Goal: Task Accomplishment & Management: Manage account settings

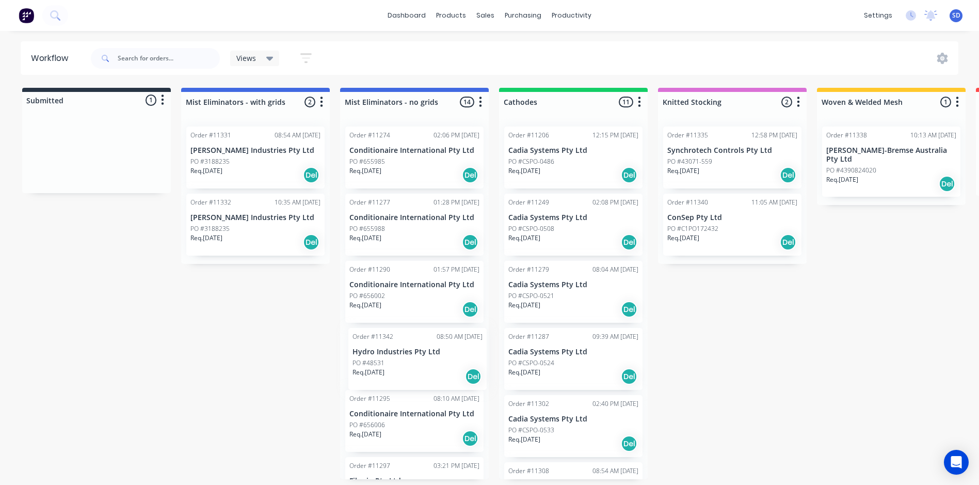
scroll to position [2, 0]
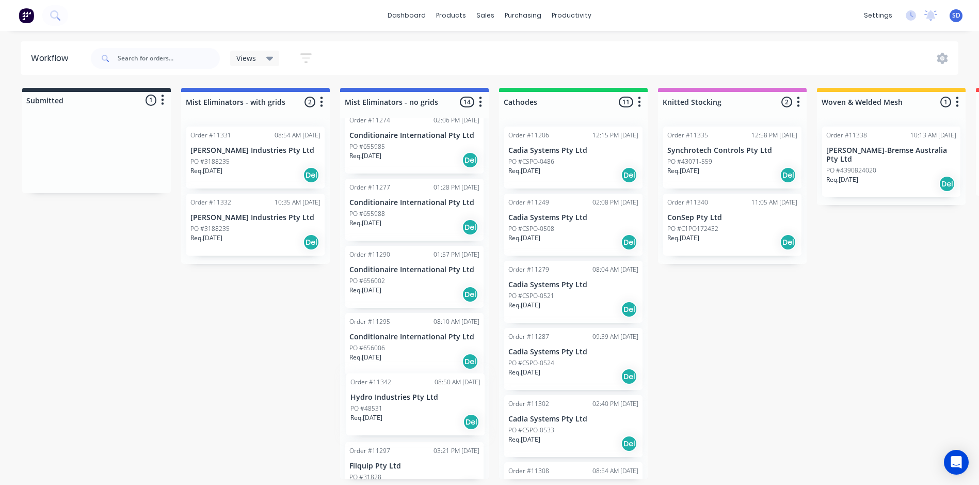
drag, startPoint x: 100, startPoint y: 163, endPoint x: 423, endPoint y: 408, distance: 405.6
click at [423, 408] on div "Submitted 1 Status colour #273444 hex #273444 Save Cancel Summaries Total order…" at bounding box center [703, 283] width 1422 height 391
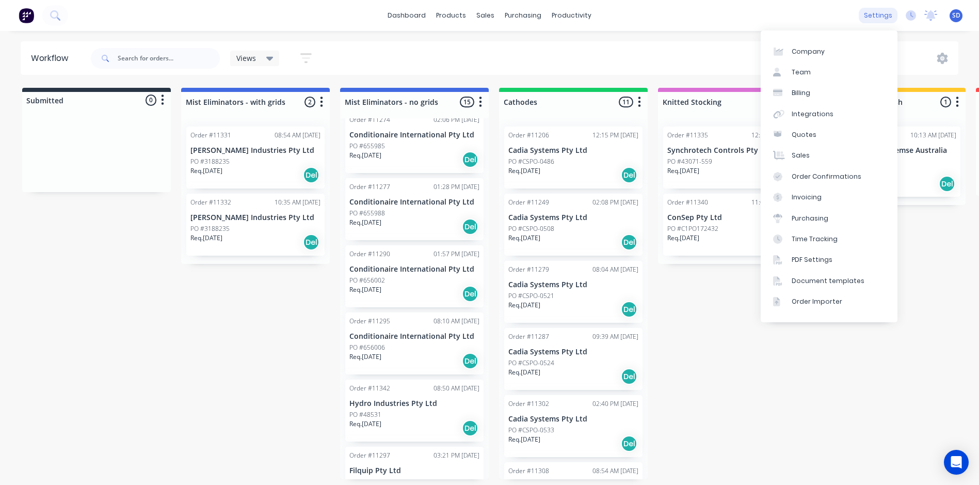
click at [874, 17] on div "settings" at bounding box center [878, 15] width 39 height 15
click at [819, 276] on div "Document templates" at bounding box center [828, 280] width 73 height 9
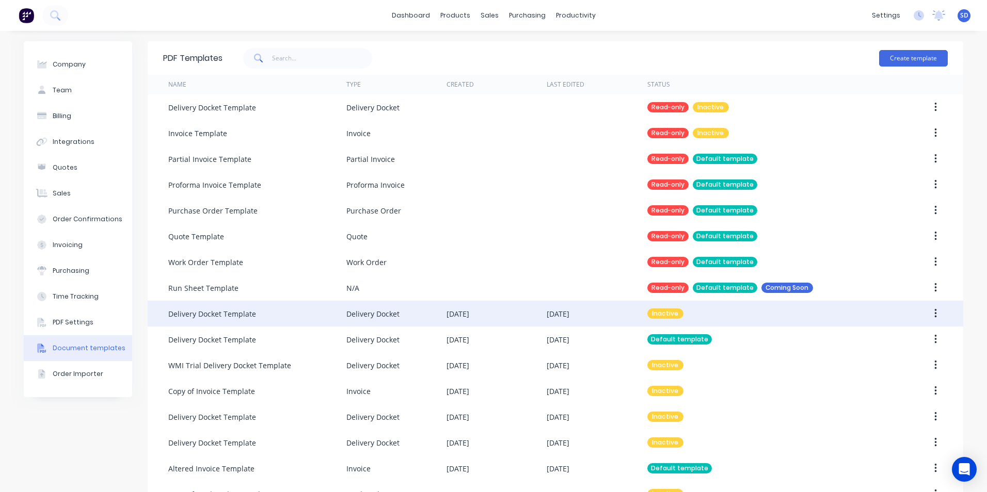
click at [362, 317] on div "Delivery Docket" at bounding box center [372, 314] width 53 height 11
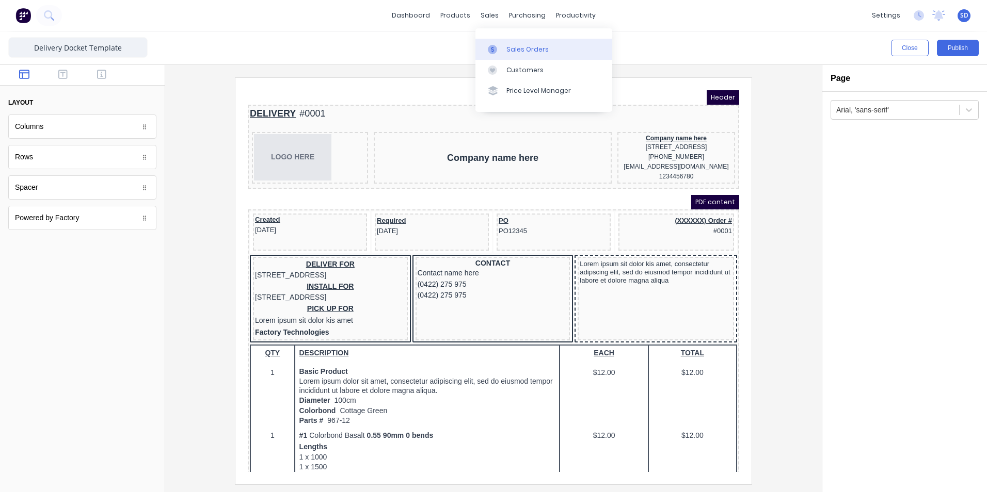
click at [511, 52] on div "Sales Orders" at bounding box center [527, 49] width 42 height 9
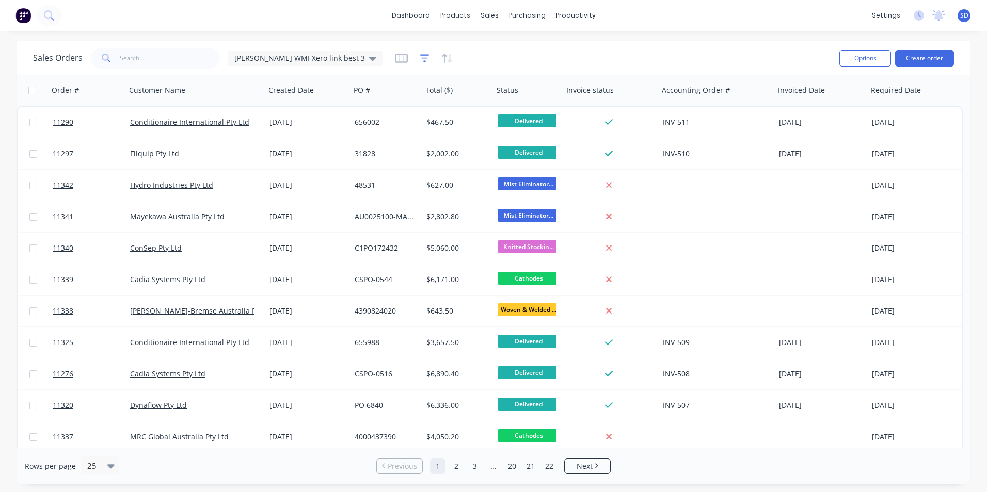
click at [420, 61] on icon "button" at bounding box center [424, 58] width 9 height 10
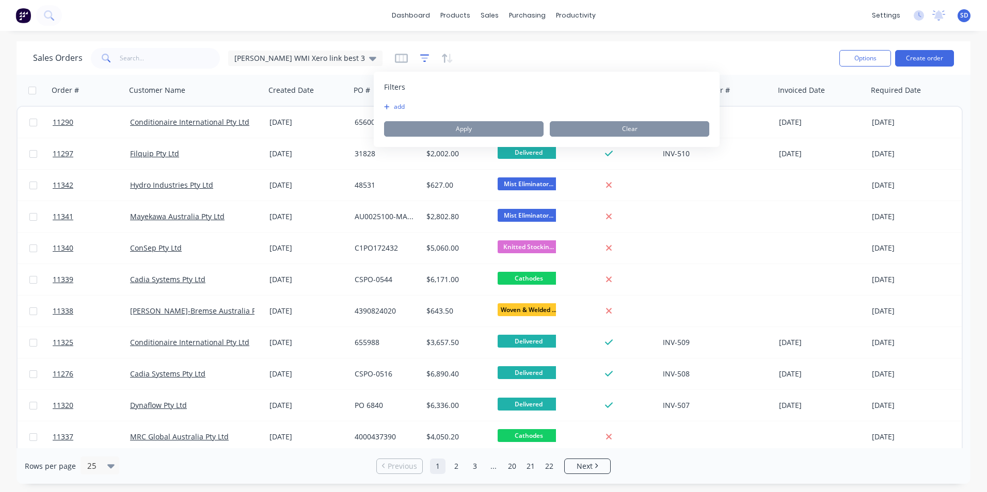
click at [420, 61] on icon "button" at bounding box center [424, 58] width 9 height 10
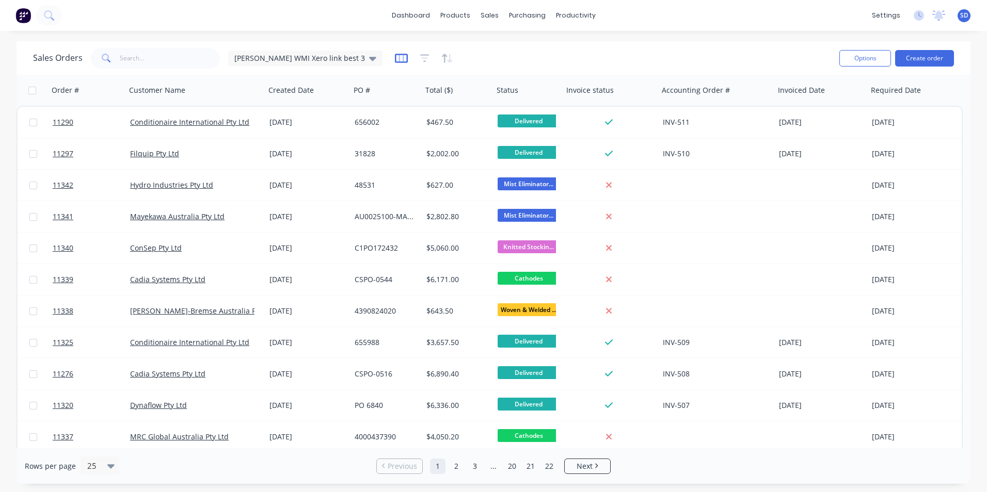
click at [395, 58] on icon "button" at bounding box center [401, 58] width 13 height 9
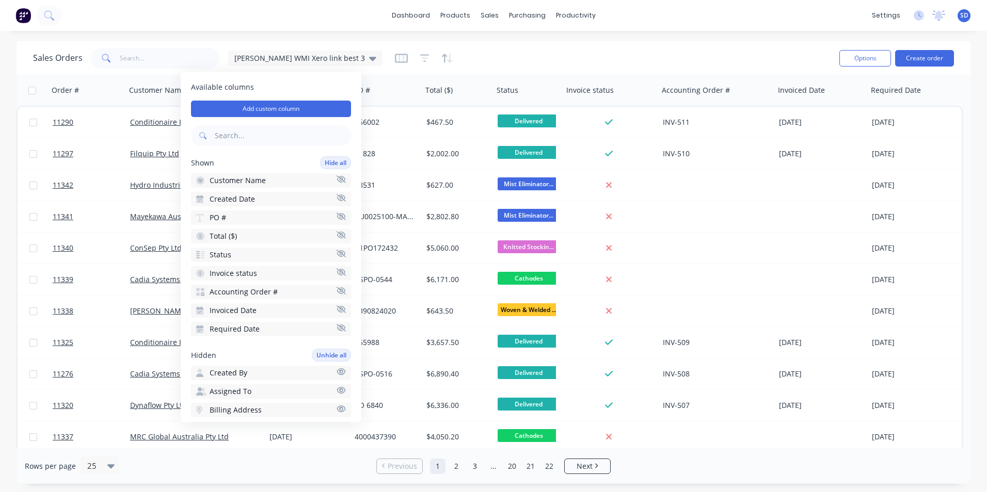
click at [324, 311] on button "Invoiced Date" at bounding box center [271, 310] width 160 height 14
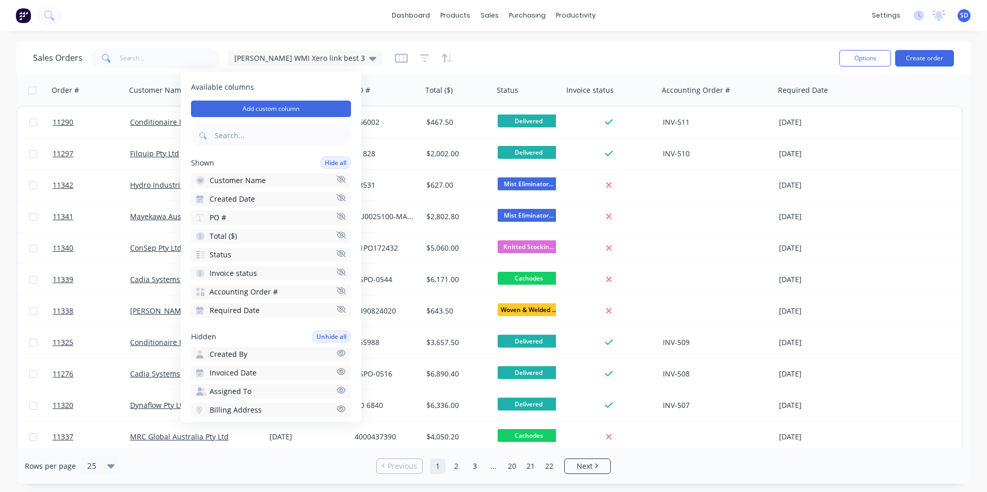
click at [589, 38] on div "dashboard products sales purchasing productivity dashboard products Product Cat…" at bounding box center [493, 246] width 987 height 492
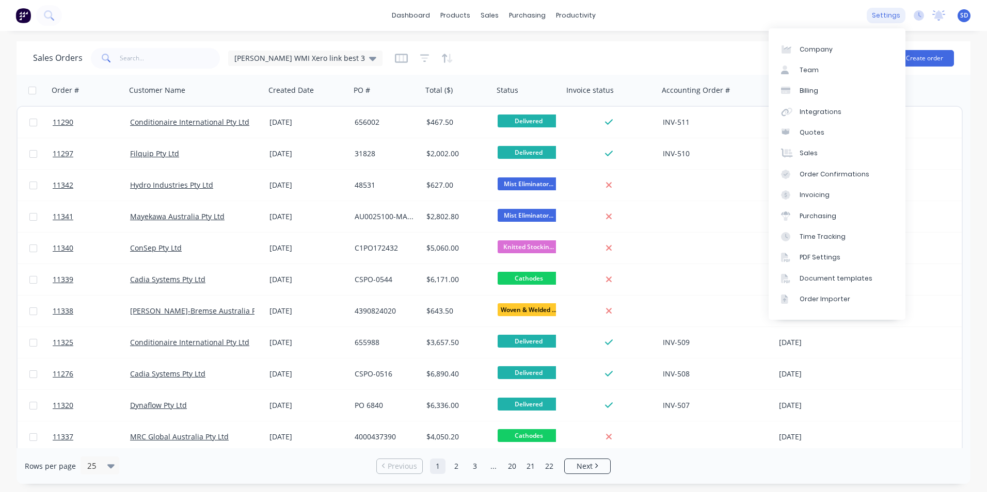
click at [894, 17] on div "settings" at bounding box center [886, 15] width 39 height 15
click at [826, 273] on link "Document templates" at bounding box center [837, 278] width 137 height 21
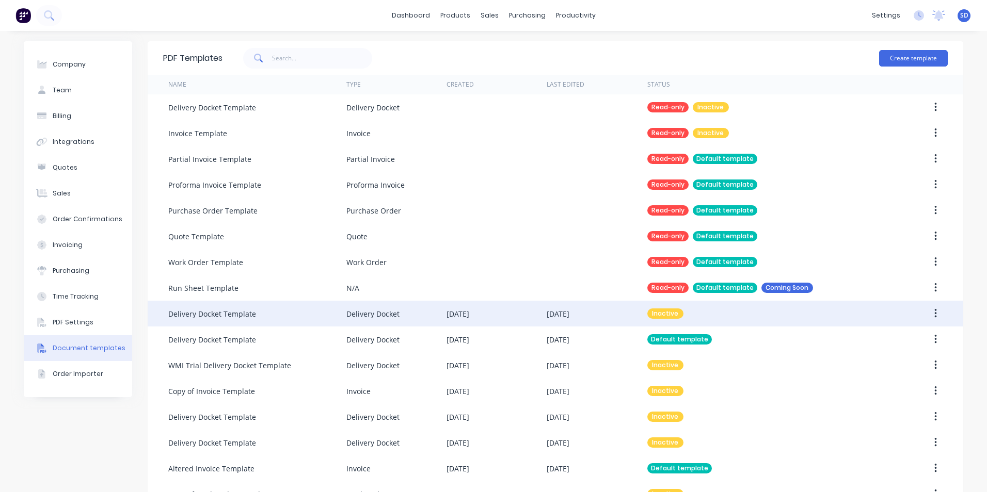
click at [298, 326] on div "Delivery Docket Template" at bounding box center [257, 314] width 178 height 26
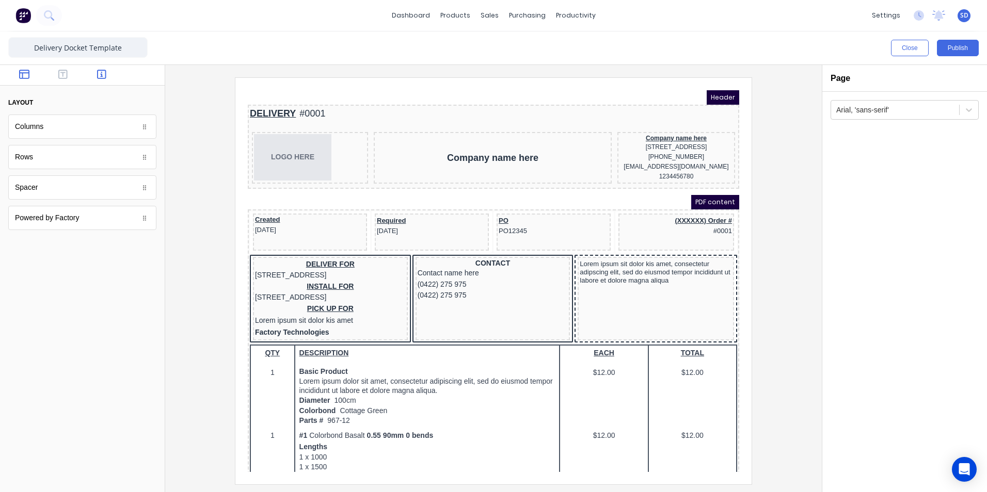
click at [110, 80] on button "button" at bounding box center [102, 75] width 33 height 12
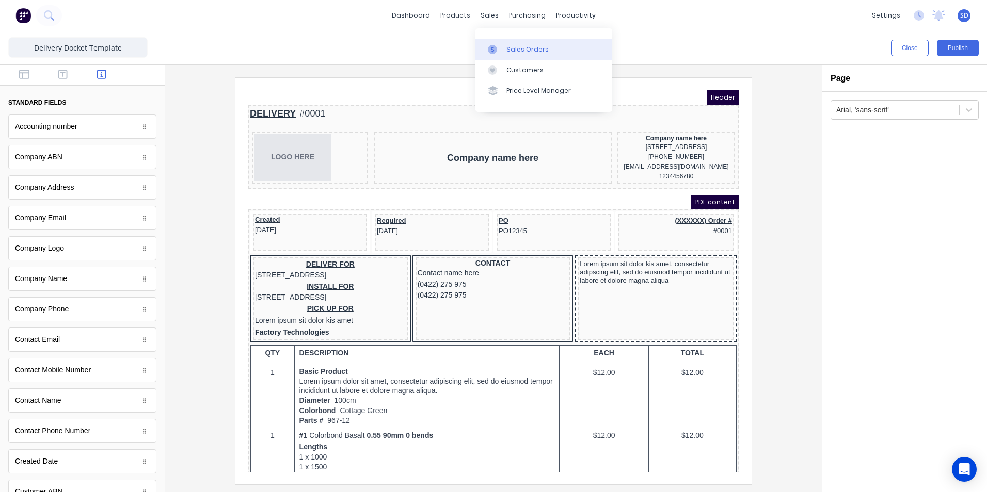
click at [512, 51] on div "Sales Orders" at bounding box center [527, 49] width 42 height 9
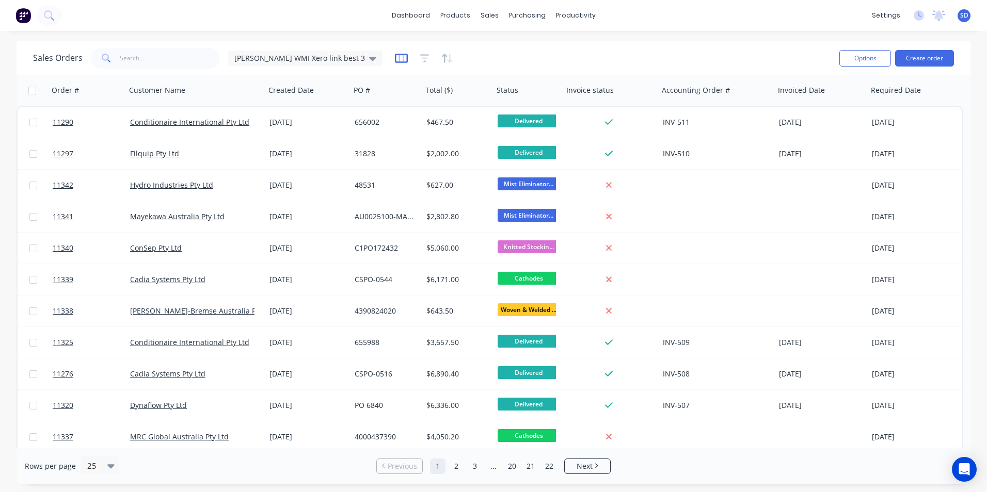
click at [395, 56] on icon "button" at bounding box center [401, 58] width 13 height 10
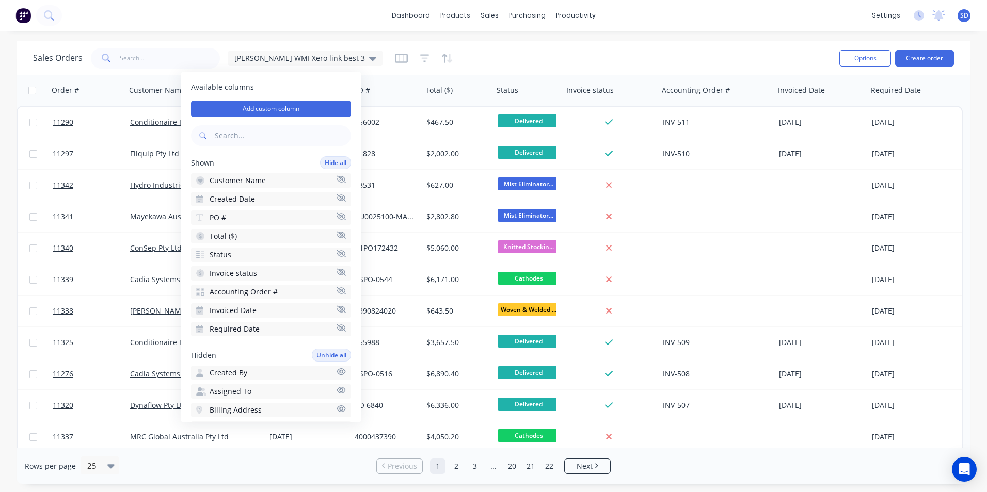
click at [337, 312] on icon "button" at bounding box center [341, 310] width 9 height 8
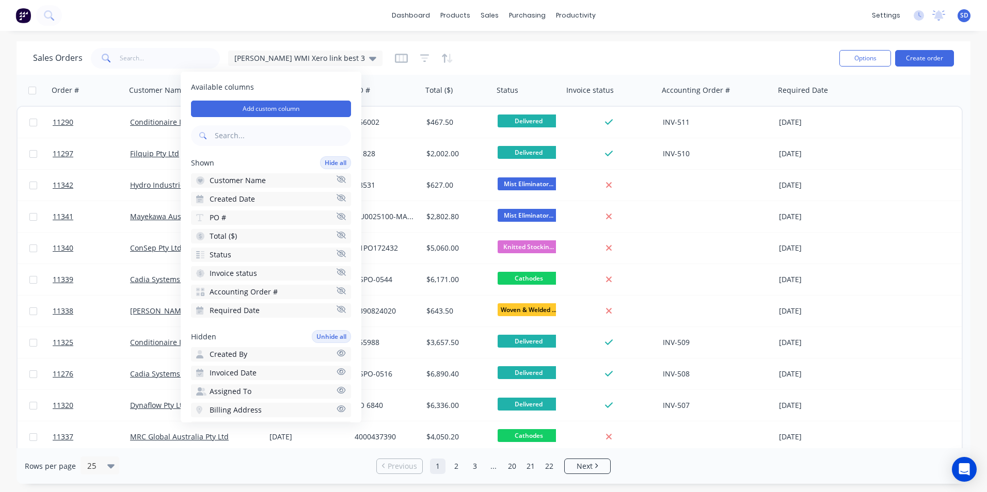
click at [327, 337] on button "Unhide all" at bounding box center [331, 336] width 39 height 13
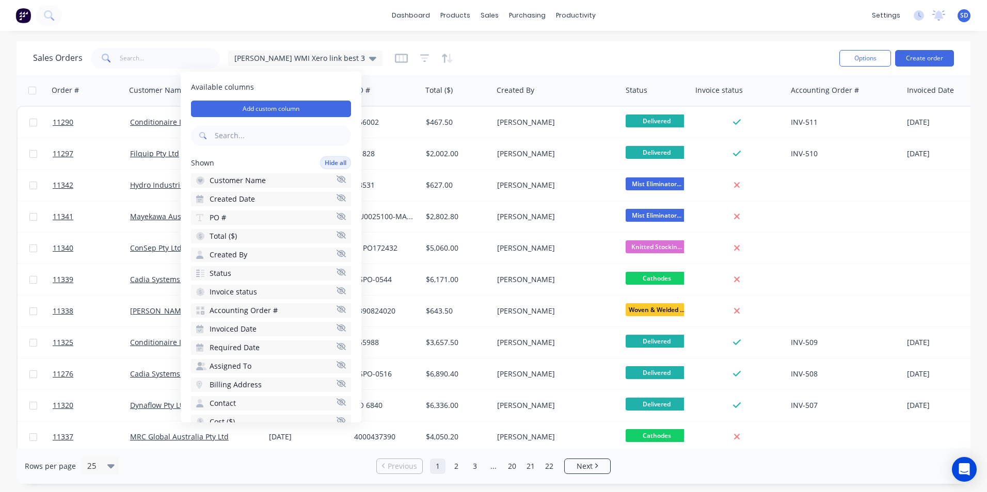
click at [539, 43] on div "Sales Orders Sam WMI Xero link best 3 Options Create order" at bounding box center [494, 58] width 954 height 34
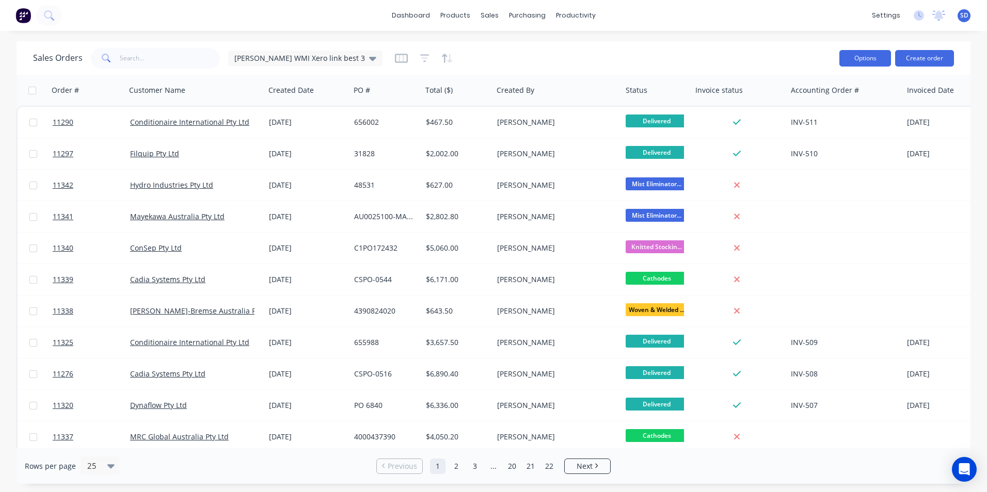
click at [853, 62] on button "Options" at bounding box center [865, 58] width 52 height 17
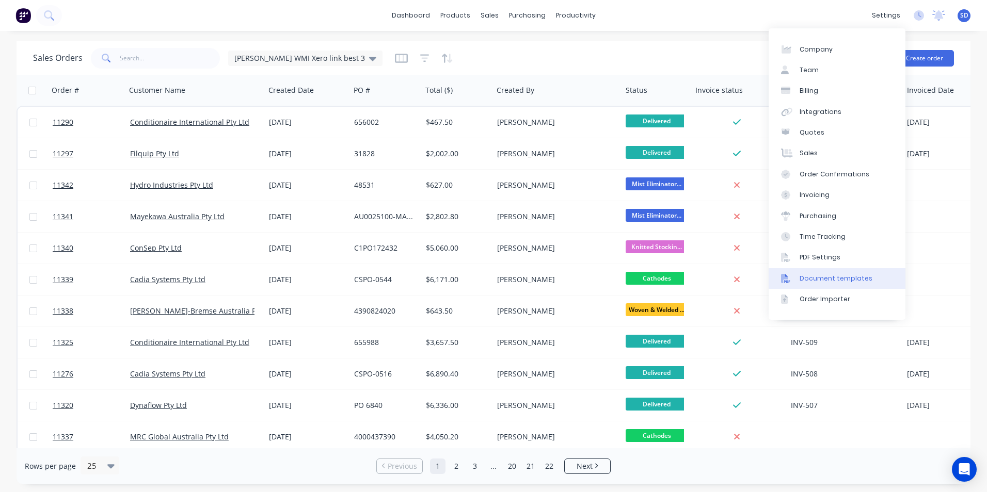
click at [822, 277] on div "Document templates" at bounding box center [836, 278] width 73 height 9
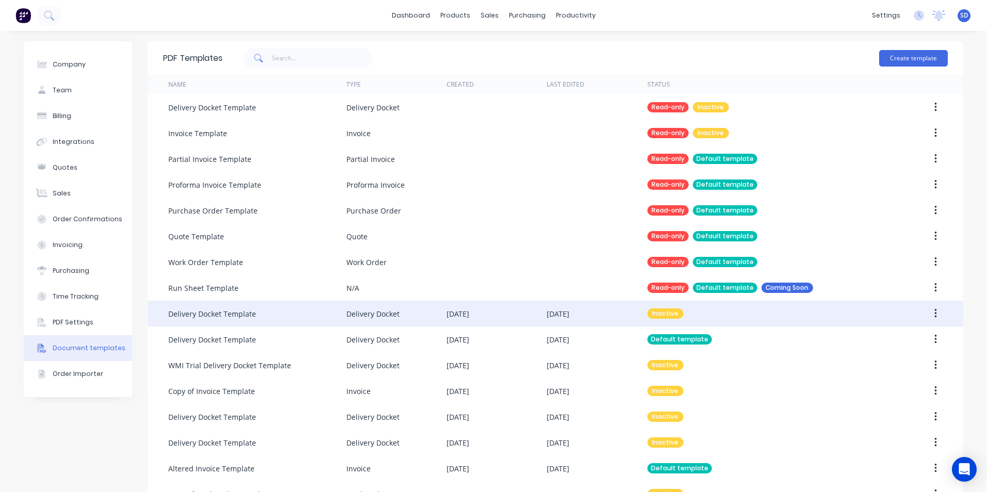
click at [394, 312] on div "Delivery Docket" at bounding box center [372, 314] width 53 height 11
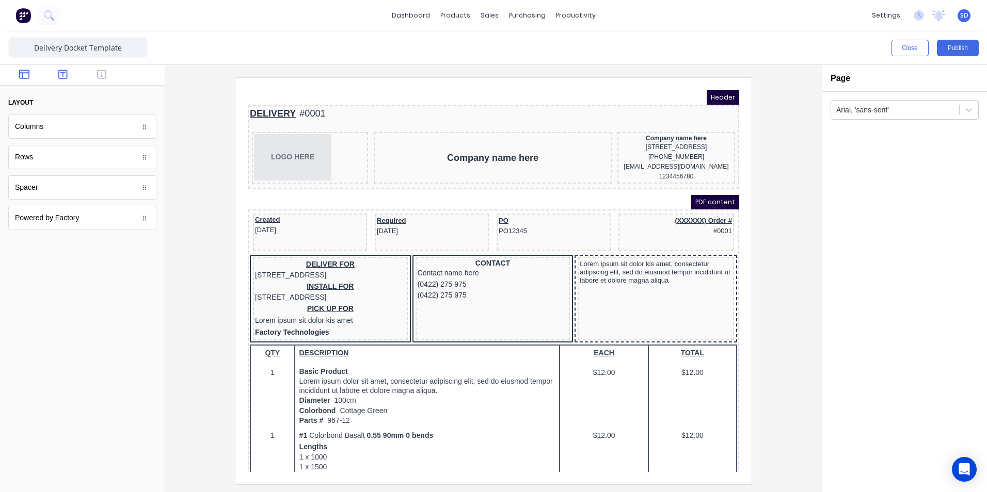
click at [65, 73] on icon "button" at bounding box center [62, 74] width 9 height 10
click at [93, 76] on button "button" at bounding box center [102, 75] width 33 height 12
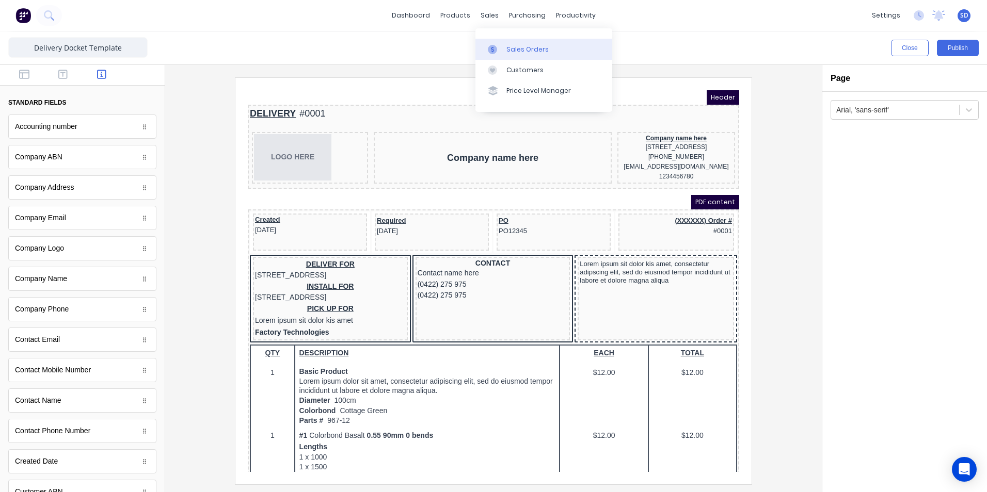
click at [500, 50] on div at bounding box center [495, 49] width 15 height 9
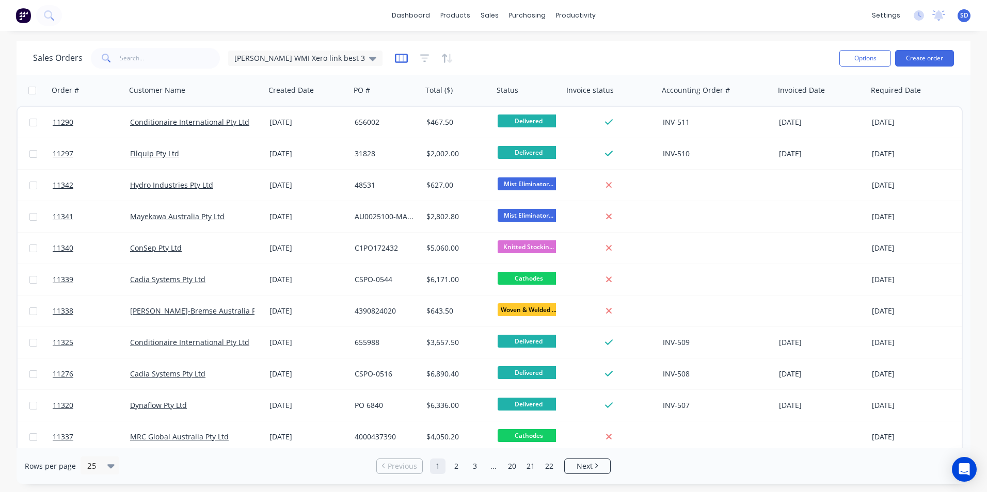
click at [395, 63] on icon "button" at bounding box center [401, 58] width 13 height 10
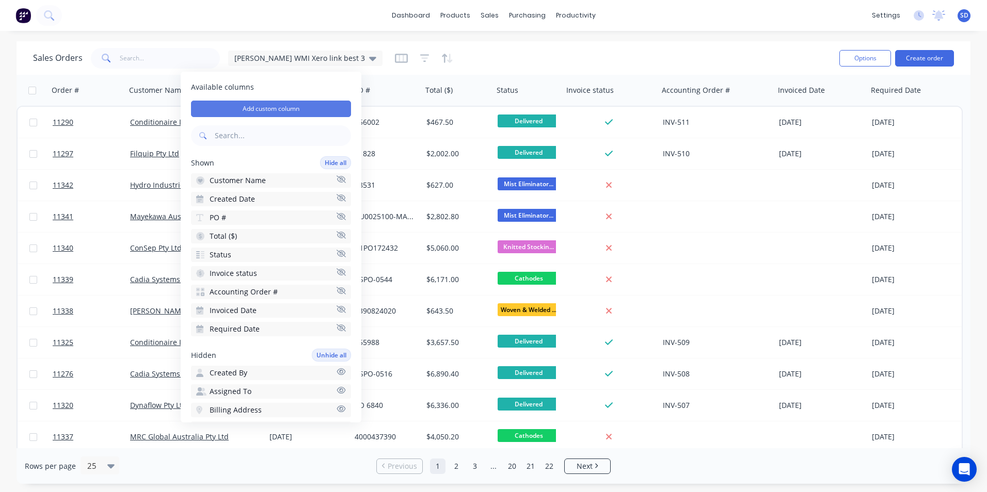
click at [298, 115] on button "Add custom column" at bounding box center [271, 109] width 160 height 17
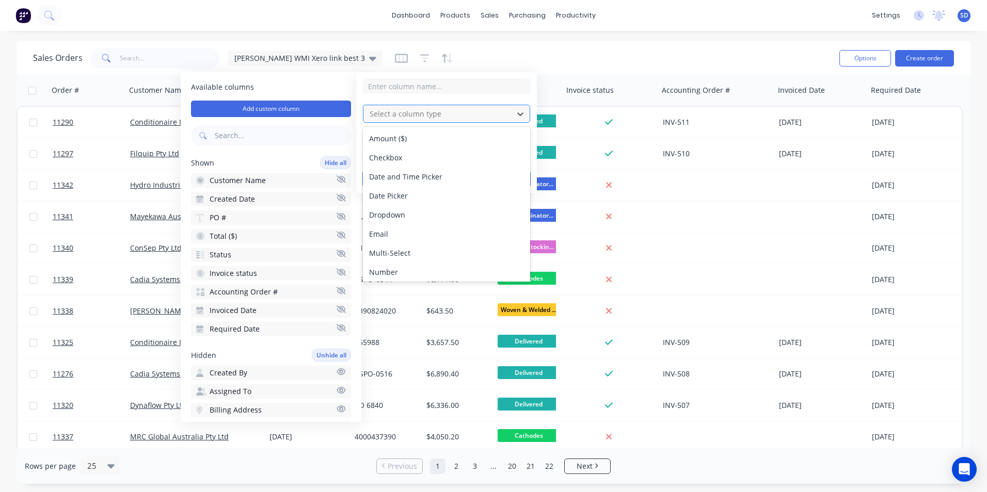
click at [482, 109] on div at bounding box center [438, 113] width 139 height 13
click at [483, 110] on div at bounding box center [438, 113] width 139 height 13
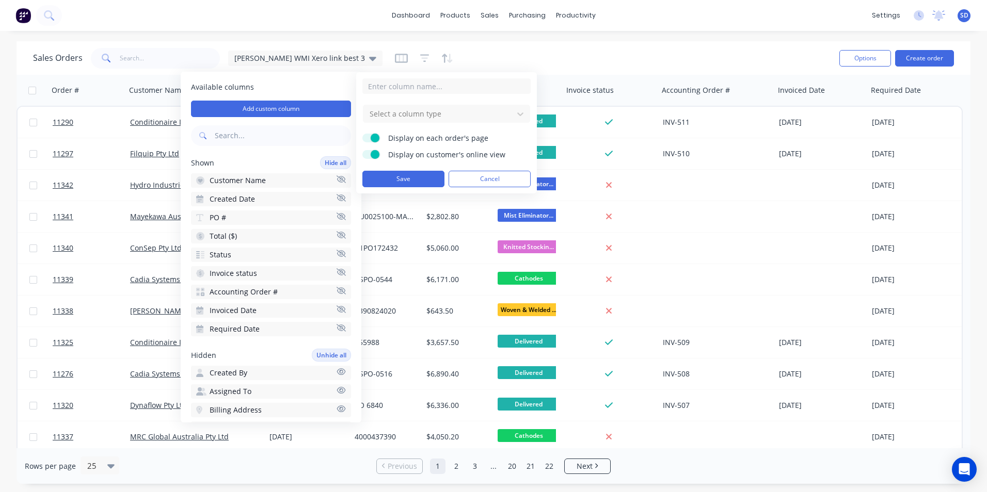
click at [484, 95] on form "Select a column type Display on each order's page Display on customer's online …" at bounding box center [446, 132] width 168 height 109
click at [500, 186] on button "Cancel" at bounding box center [490, 179] width 82 height 17
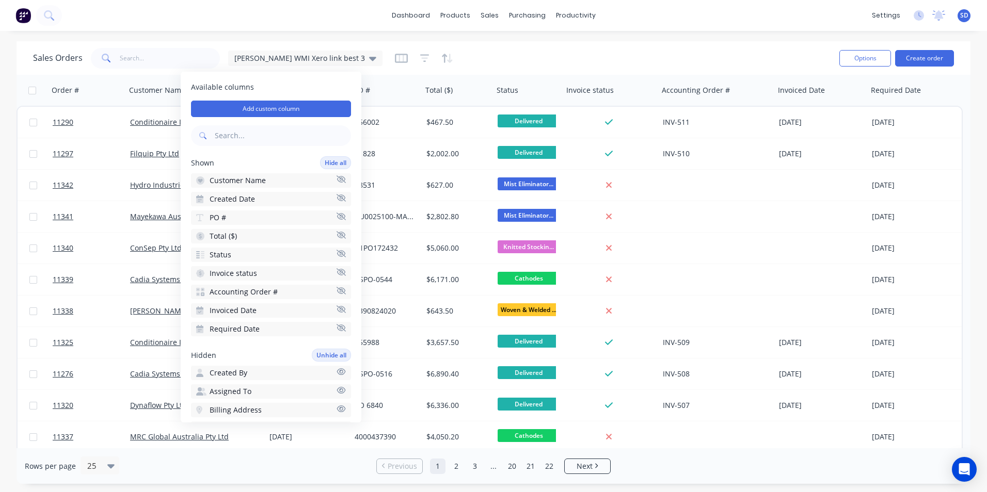
click at [337, 310] on icon "button" at bounding box center [341, 309] width 9 height 7
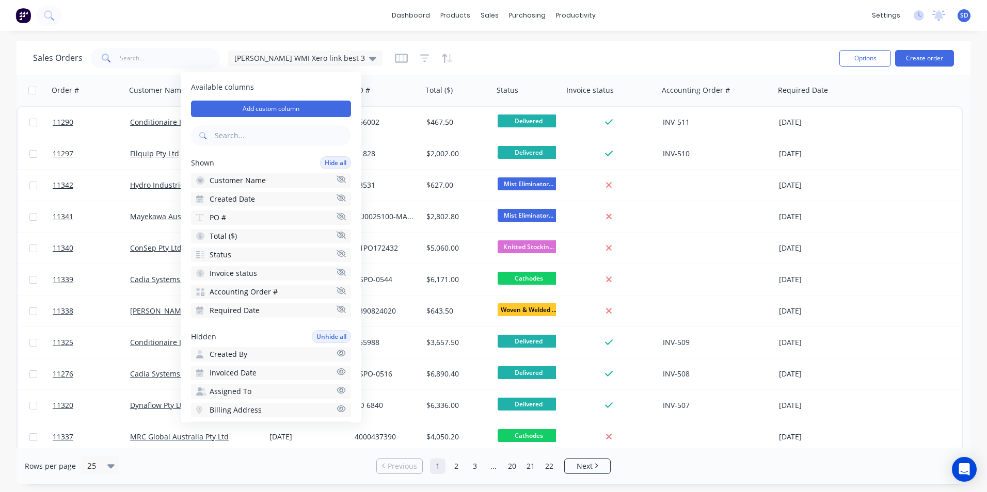
click at [487, 59] on div "Sales Orders Sam WMI Xero link best 3" at bounding box center [432, 57] width 798 height 25
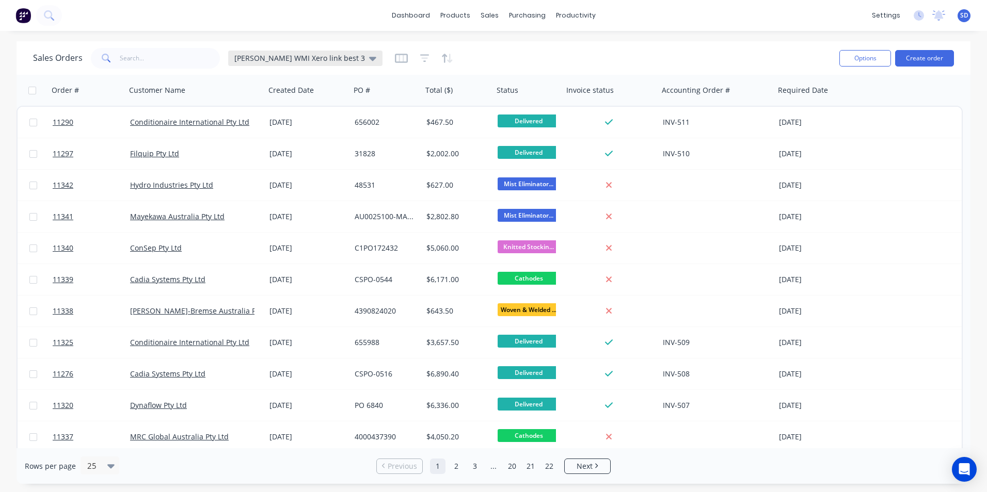
click at [369, 58] on icon at bounding box center [372, 59] width 7 height 4
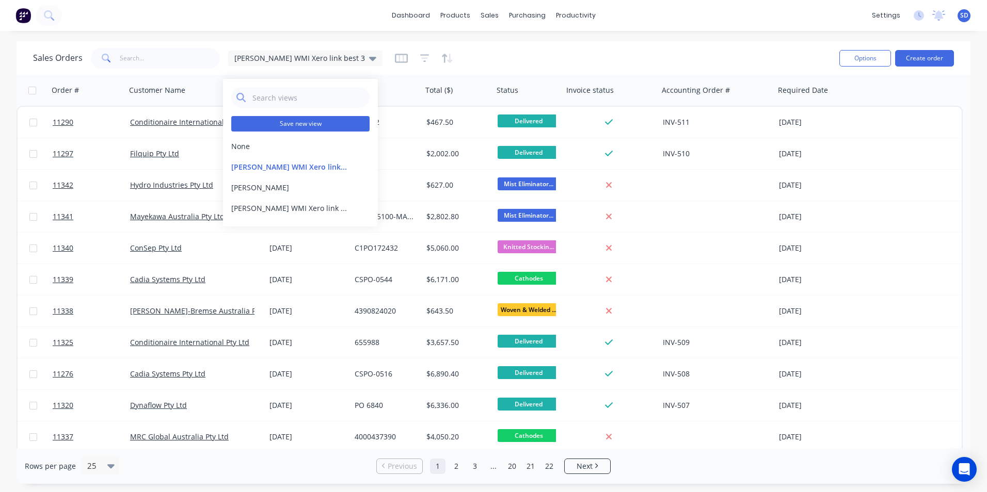
click at [294, 119] on button "Save new view" at bounding box center [300, 123] width 138 height 15
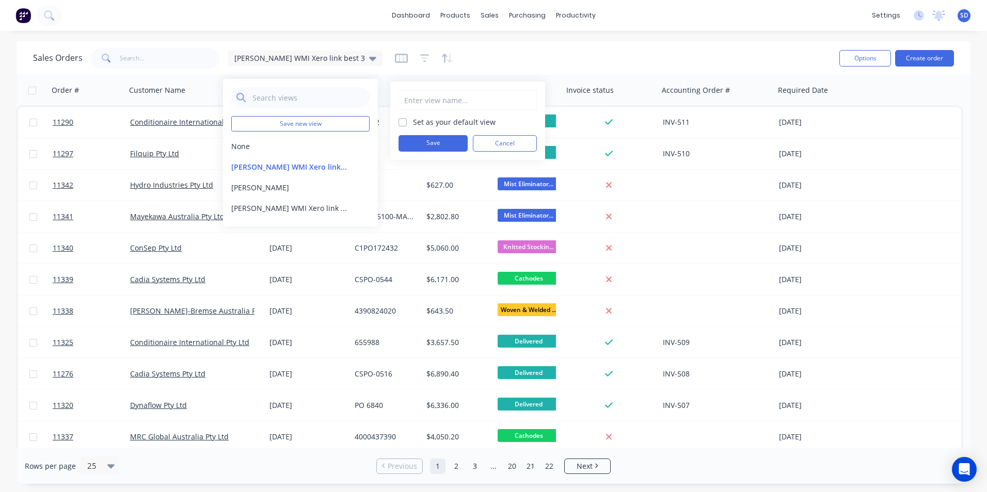
click at [417, 99] on input "text" at bounding box center [467, 100] width 127 height 20
type input "Sam WMI Xero link best 4"
click at [425, 148] on button "Save" at bounding box center [432, 143] width 69 height 17
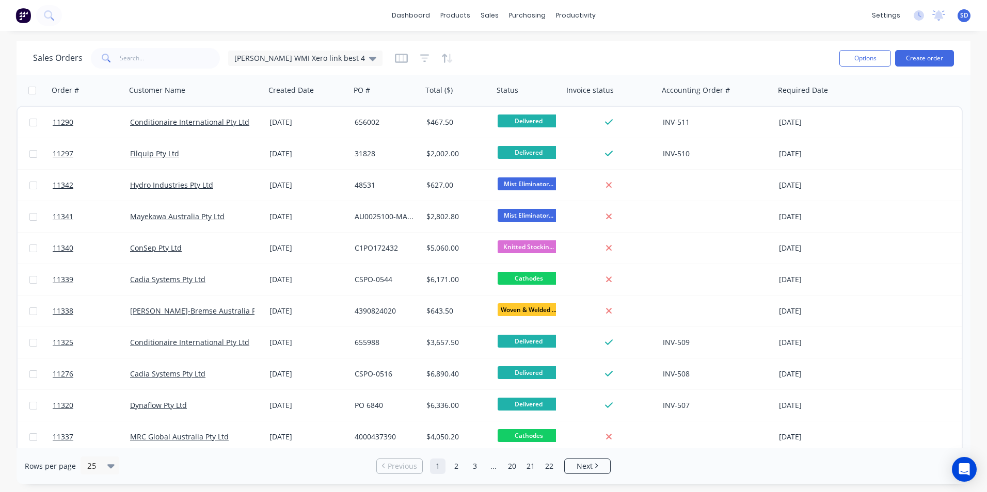
click at [473, 58] on div "Sales Orders Sam WMI Xero link best 4" at bounding box center [432, 57] width 798 height 25
click at [758, 94] on button "button" at bounding box center [756, 90] width 15 height 15
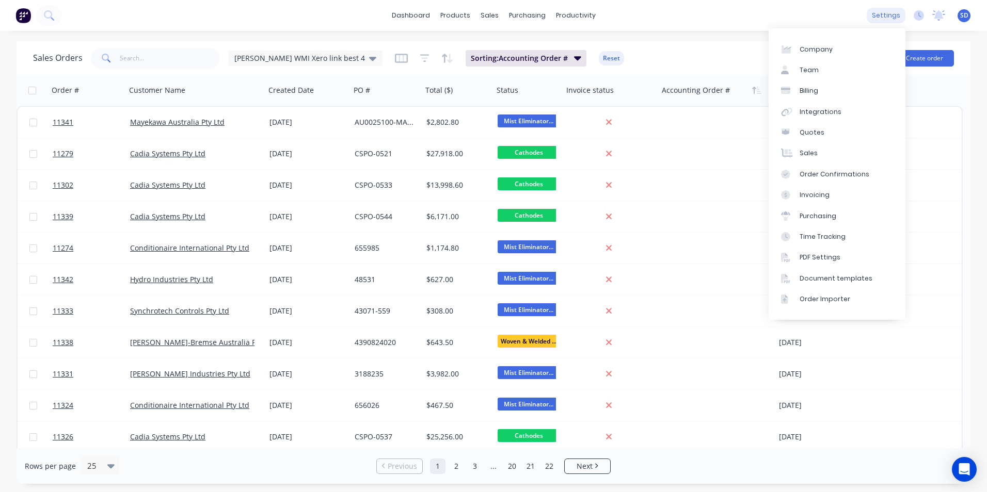
click at [887, 12] on div "settings" at bounding box center [886, 15] width 39 height 15
click at [850, 274] on div "Document templates" at bounding box center [836, 278] width 73 height 9
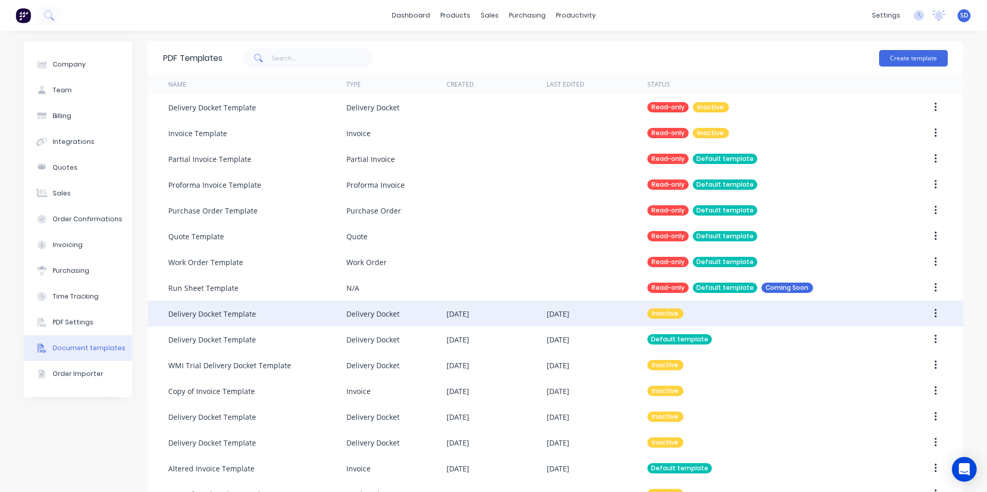
click at [284, 313] on div "Delivery Docket Template" at bounding box center [257, 314] width 178 height 26
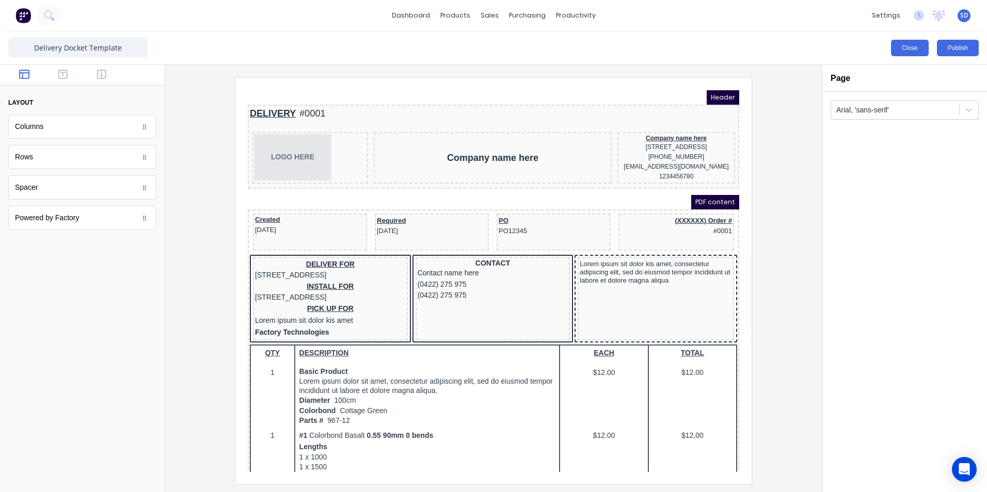
click at [909, 49] on button "Close" at bounding box center [910, 48] width 38 height 17
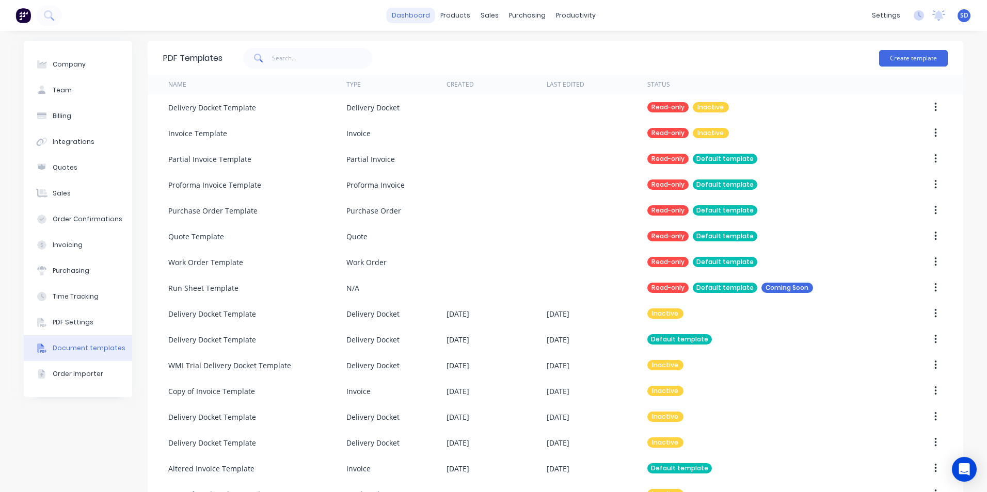
click at [406, 13] on link "dashboard" at bounding box center [411, 15] width 49 height 15
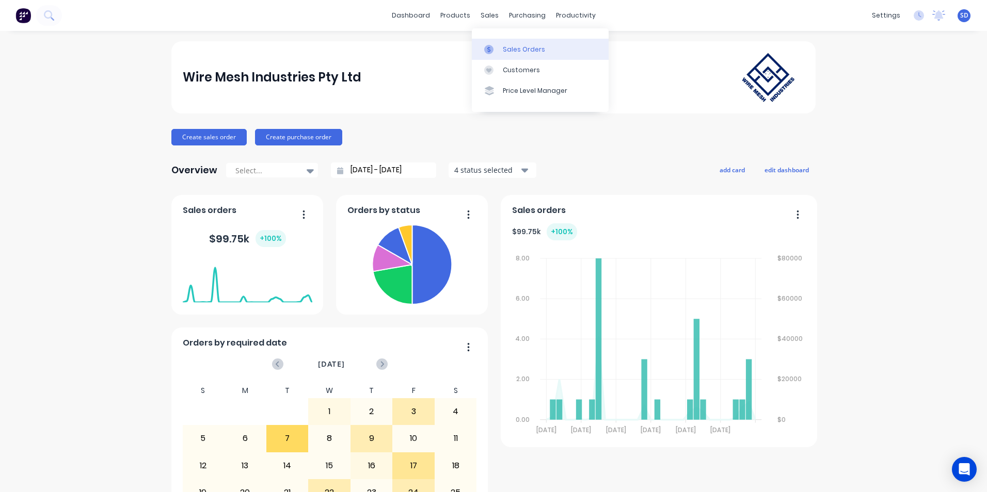
click at [500, 49] on link "Sales Orders" at bounding box center [540, 49] width 137 height 21
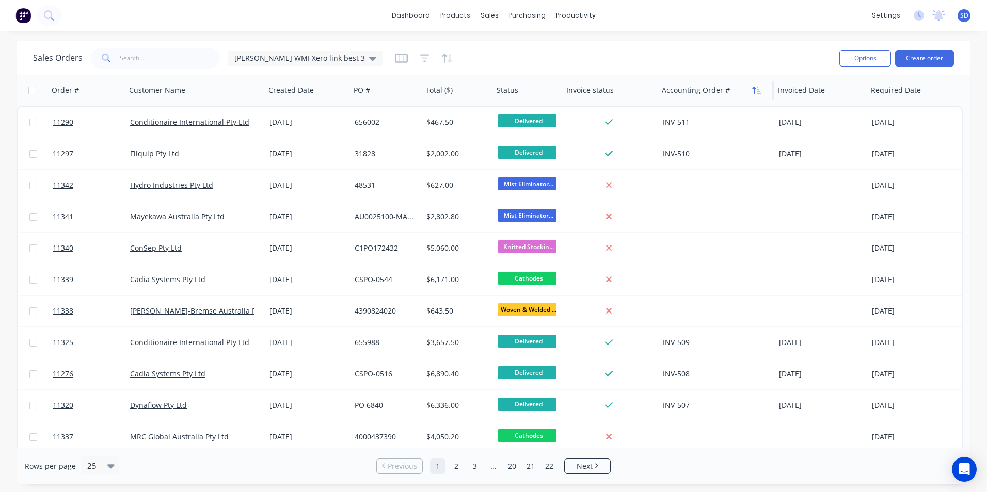
click at [757, 92] on icon "button" at bounding box center [756, 90] width 9 height 8
